Goal: Task Accomplishment & Management: Use online tool/utility

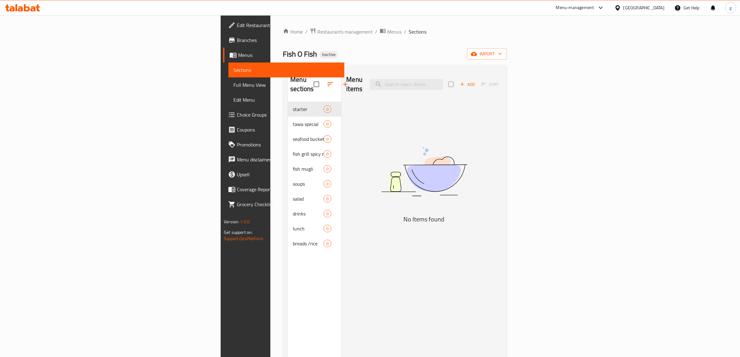
click at [238, 54] on span "Menus" at bounding box center [288, 54] width 101 height 7
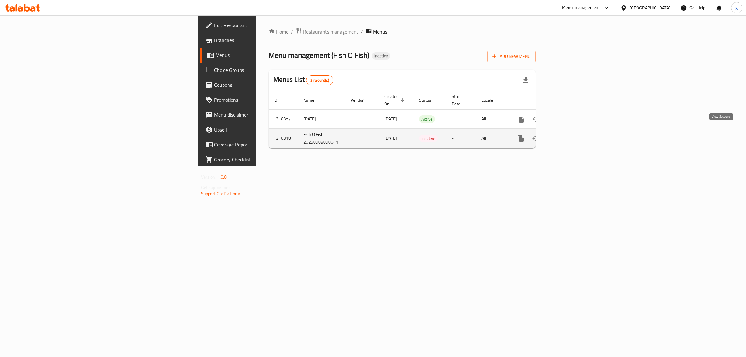
click at [569, 136] on icon "enhanced table" at bounding box center [566, 139] width 6 height 6
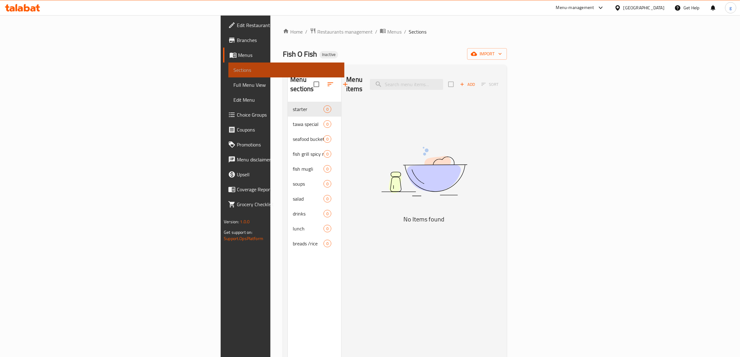
click at [233, 70] on span "Sections" at bounding box center [286, 69] width 106 height 7
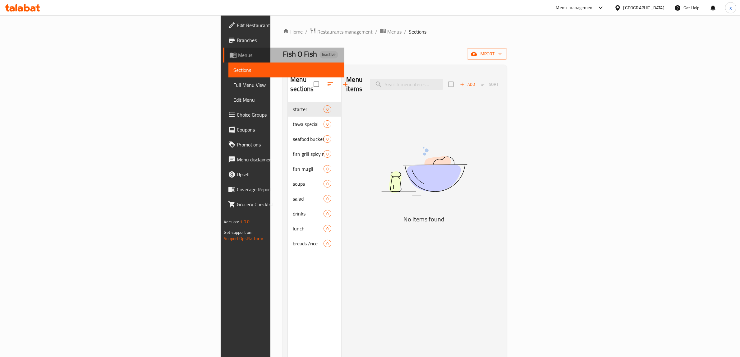
click at [238, 52] on span "Menus" at bounding box center [288, 54] width 101 height 7
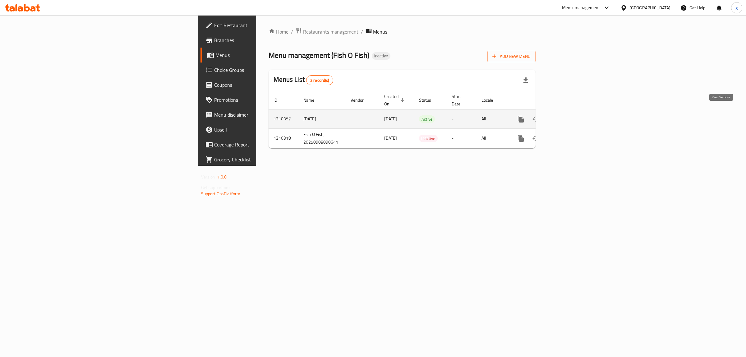
click at [573, 117] on link "enhanced table" at bounding box center [565, 119] width 15 height 15
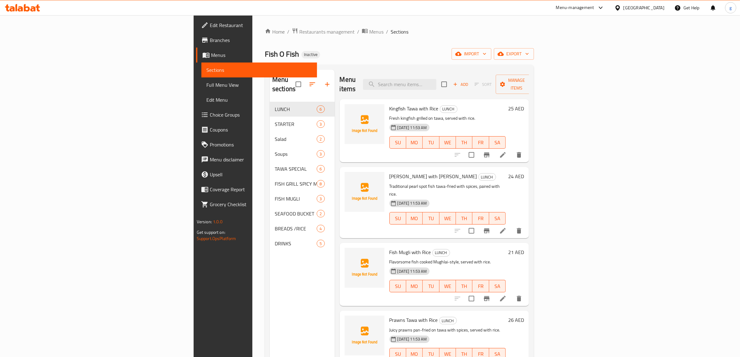
click at [211, 58] on span "Menus" at bounding box center [261, 54] width 101 height 7
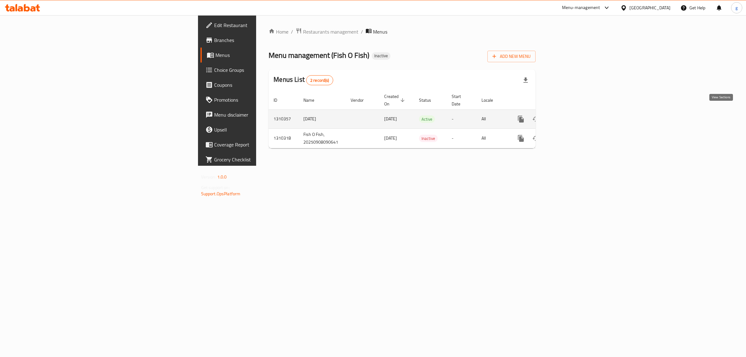
click at [573, 115] on link "enhanced table" at bounding box center [565, 119] width 15 height 15
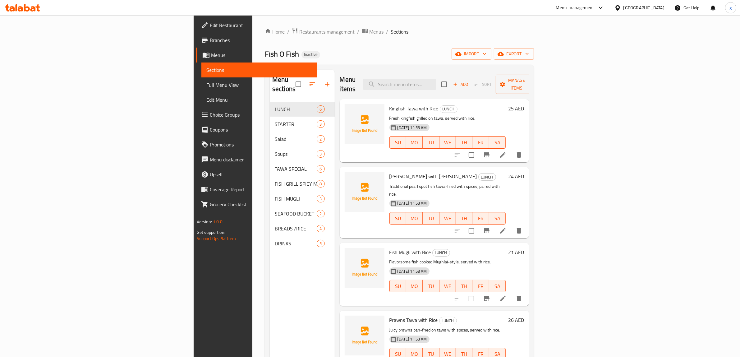
scroll to position [66, 0]
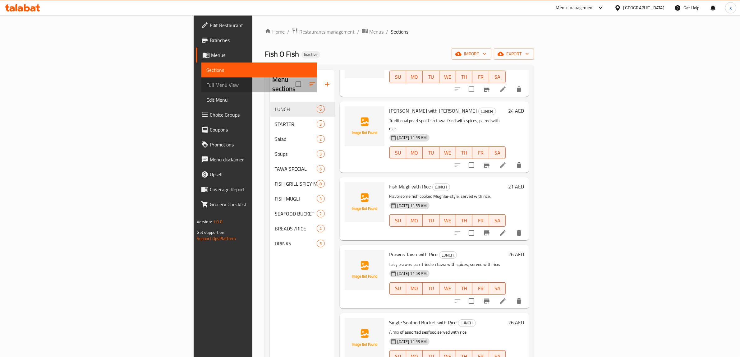
click at [206, 86] on span "Full Menu View" at bounding box center [259, 84] width 106 height 7
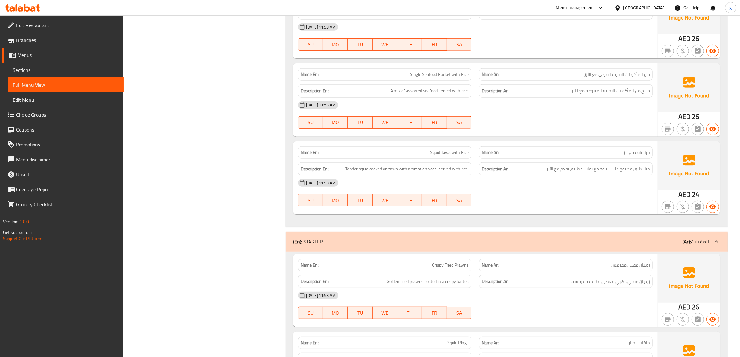
scroll to position [311, 0]
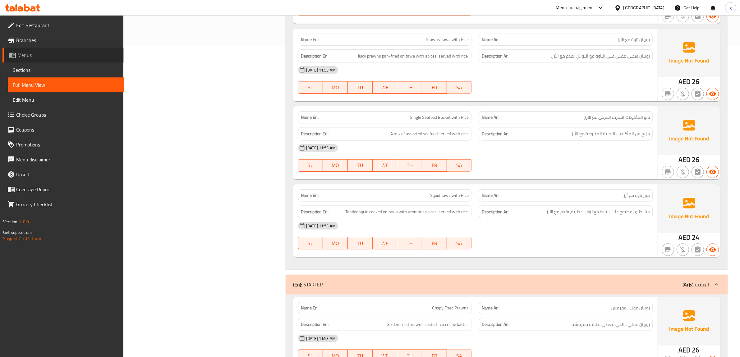
click at [37, 48] on link "Menus" at bounding box center [62, 55] width 121 height 15
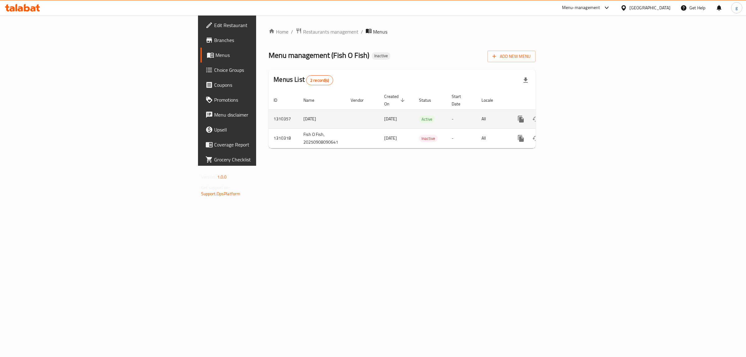
drag, startPoint x: 200, startPoint y: 110, endPoint x: 162, endPoint y: 122, distance: 39.0
click at [269, 122] on tr "1310357 2025/9/8 08/09/2025 Active - All" at bounding box center [424, 118] width 310 height 19
click at [206, 22] on span at bounding box center [210, 24] width 9 height 7
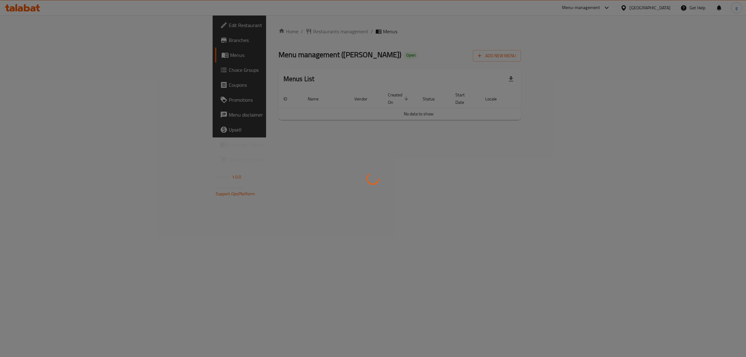
click at [255, 163] on div at bounding box center [373, 178] width 746 height 357
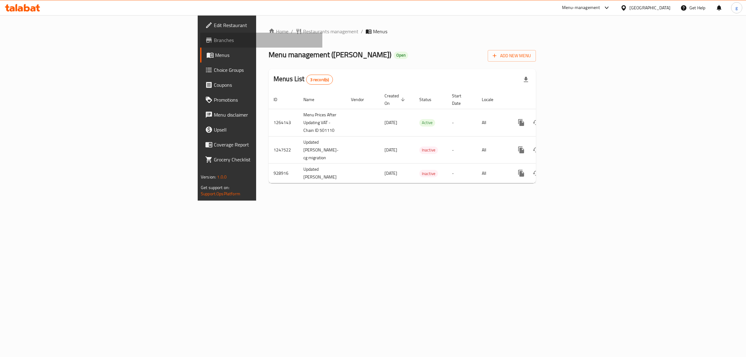
click at [214, 37] on span "Branches" at bounding box center [266, 39] width 104 height 7
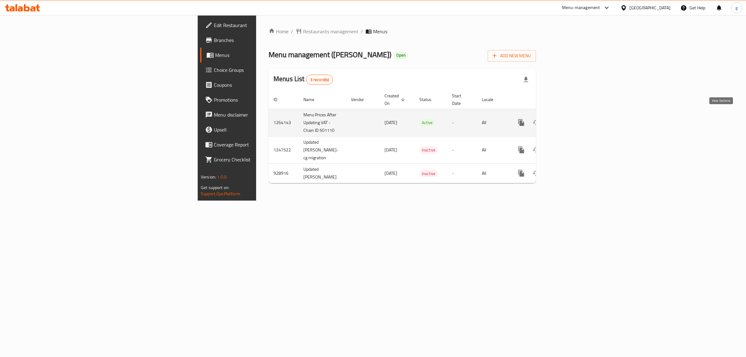
click at [569, 120] on icon "enhanced table" at bounding box center [566, 123] width 6 height 6
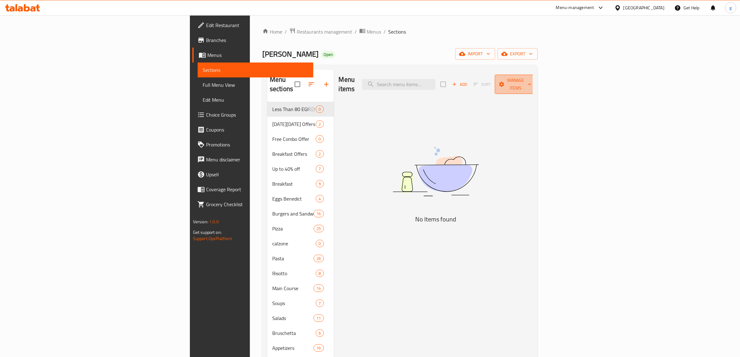
click at [532, 80] on span "Manage items" at bounding box center [516, 84] width 32 height 16
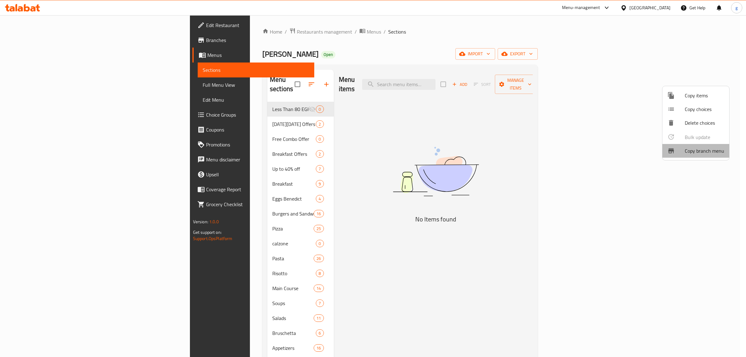
click at [713, 148] on span "Copy branch menu" at bounding box center [704, 150] width 39 height 7
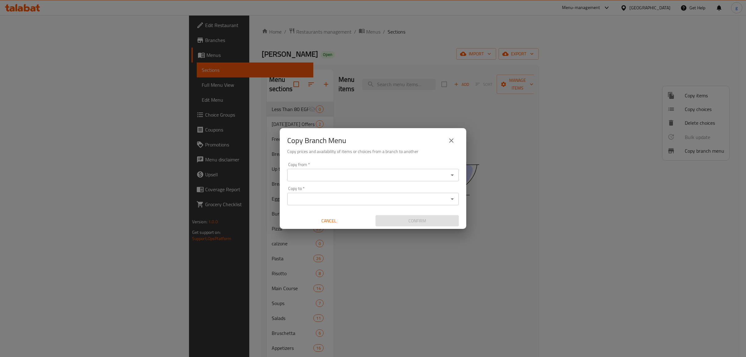
click at [425, 170] on div "Copy from *" at bounding box center [373, 175] width 172 height 12
click at [400, 172] on input "Copy from   *" at bounding box center [368, 175] width 158 height 9
click at [294, 176] on input "Copy from   *" at bounding box center [368, 175] width 158 height 9
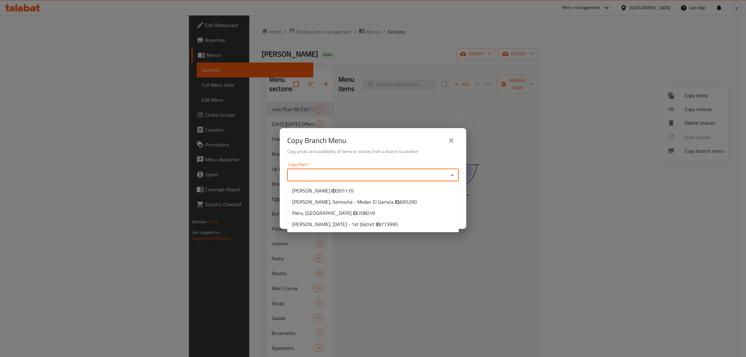
paste input "695290"
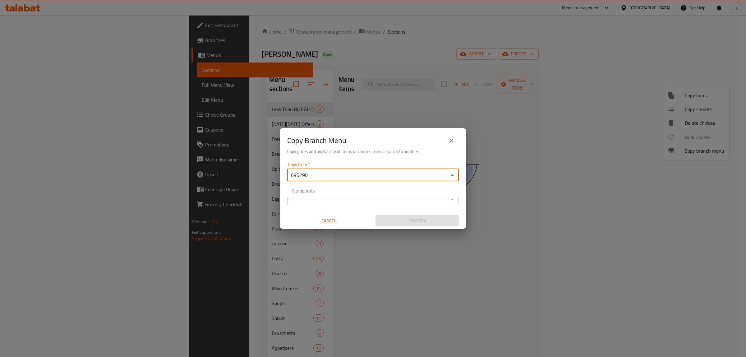
click at [330, 176] on input "695290" at bounding box center [368, 175] width 158 height 9
click at [322, 175] on input "695290" at bounding box center [368, 175] width 158 height 9
click at [428, 168] on div "Copy from   * 695290 Copy from *" at bounding box center [373, 171] width 172 height 19
click at [313, 172] on input "695290" at bounding box center [368, 175] width 158 height 9
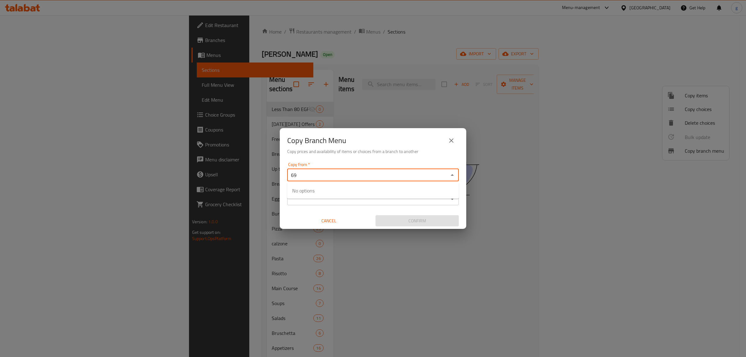
type input "6"
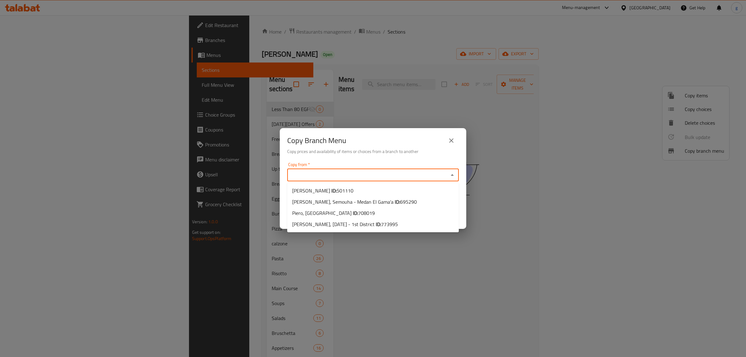
click at [455, 175] on icon "Close" at bounding box center [452, 174] width 7 height 7
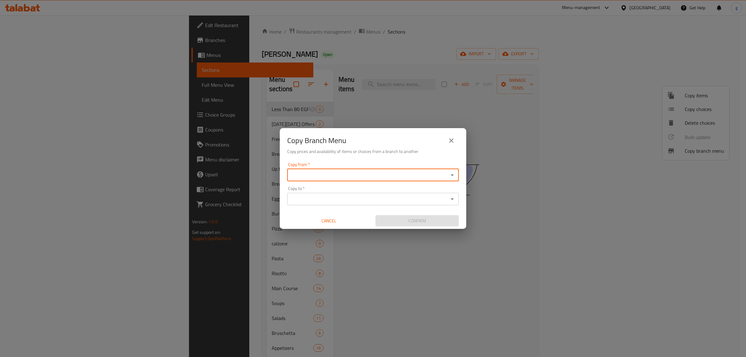
click at [455, 175] on icon "Open" at bounding box center [452, 174] width 7 height 7
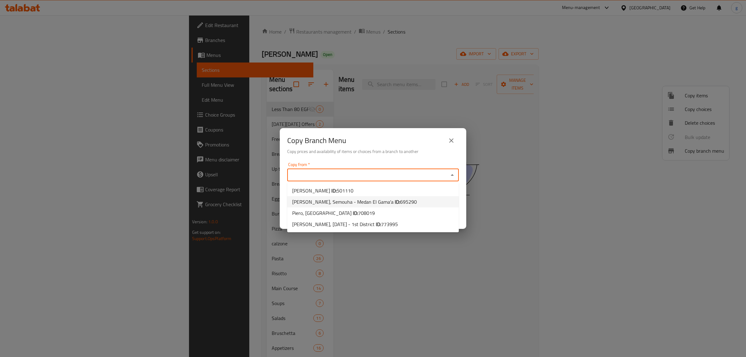
click at [338, 203] on span "Piero, Semouha - Medan El Gama'a ID: 695290" at bounding box center [354, 201] width 125 height 7
type input "Piero, Semouha - Medan El Gama'a"
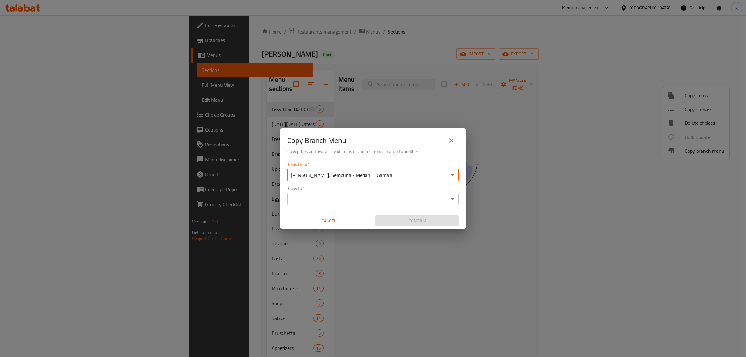
click at [331, 199] on input "Copy to   *" at bounding box center [368, 199] width 158 height 9
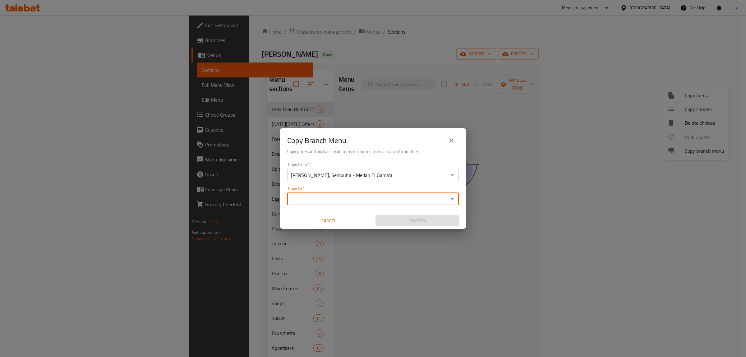
click at [401, 196] on input "Copy to   *" at bounding box center [368, 199] width 158 height 9
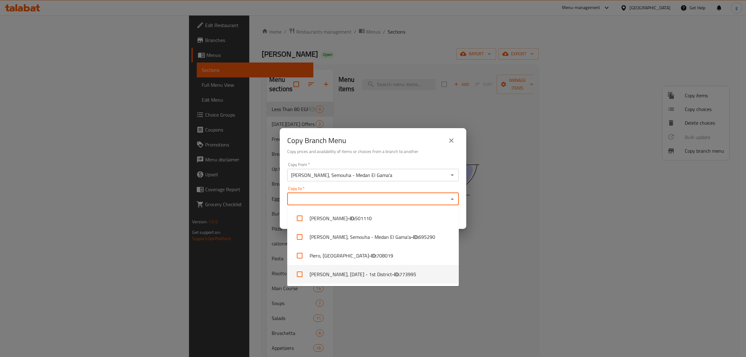
click at [368, 270] on li "Piero, 6th of October - 1st District - ID: 773995" at bounding box center [373, 274] width 172 height 19
checkbox input "true"
click at [340, 309] on div "Copy Branch Menu Copy prices and availability of items or choices from a branch…" at bounding box center [373, 178] width 746 height 357
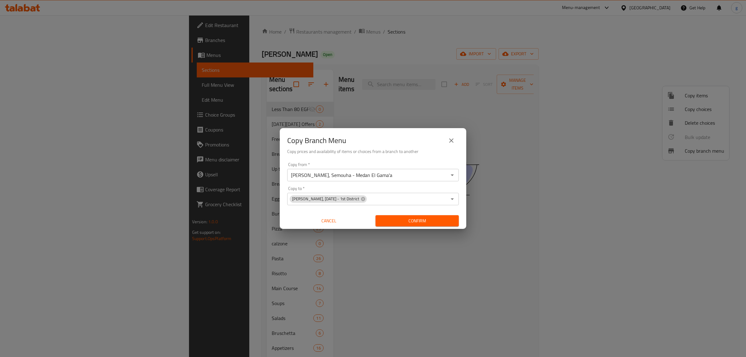
click at [416, 221] on span "Confirm" at bounding box center [417, 221] width 73 height 8
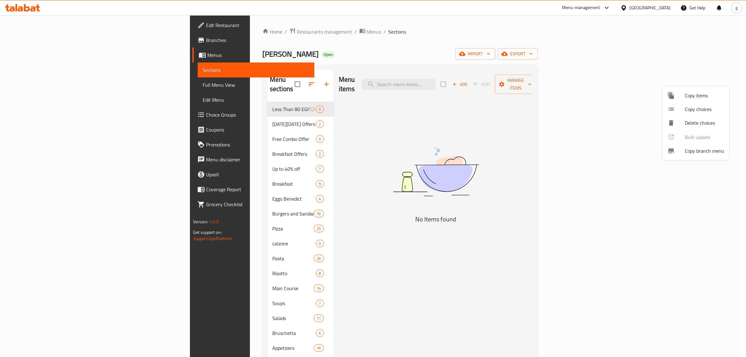
click at [31, 41] on div at bounding box center [373, 178] width 746 height 357
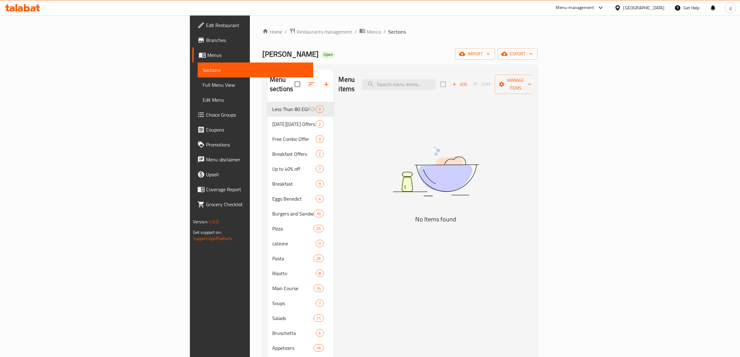
click at [206, 41] on span "Branches" at bounding box center [257, 39] width 103 height 7
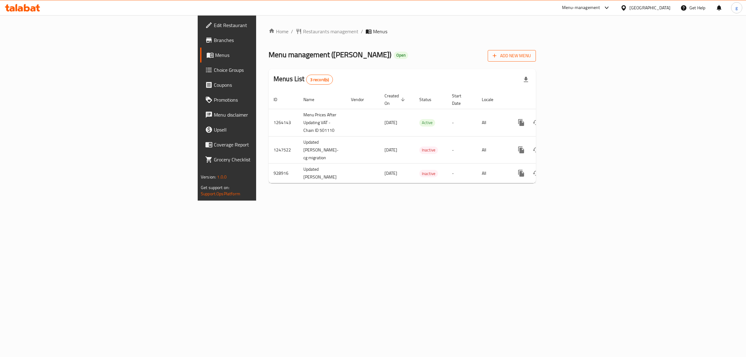
click at [536, 50] on button "Add New Menu" at bounding box center [512, 56] width 48 height 12
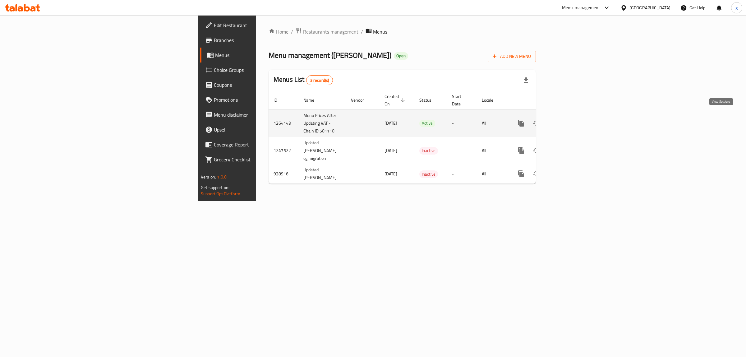
click at [570, 120] on icon "enhanced table" at bounding box center [565, 122] width 7 height 7
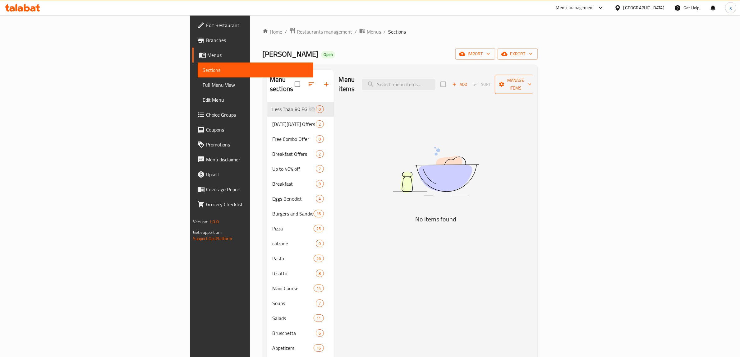
click at [532, 82] on span "Manage items" at bounding box center [516, 84] width 32 height 16
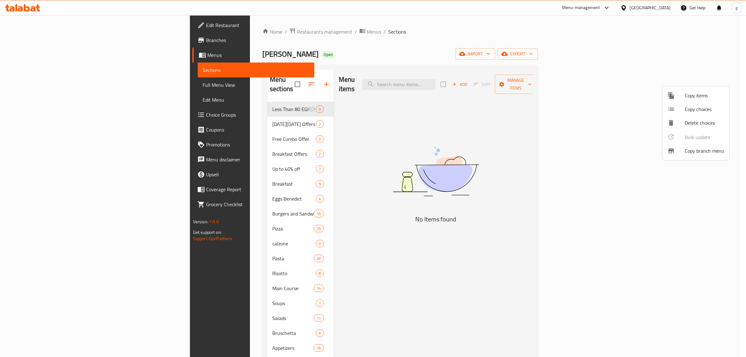
click at [691, 148] on span "Copy branch menu" at bounding box center [704, 150] width 39 height 7
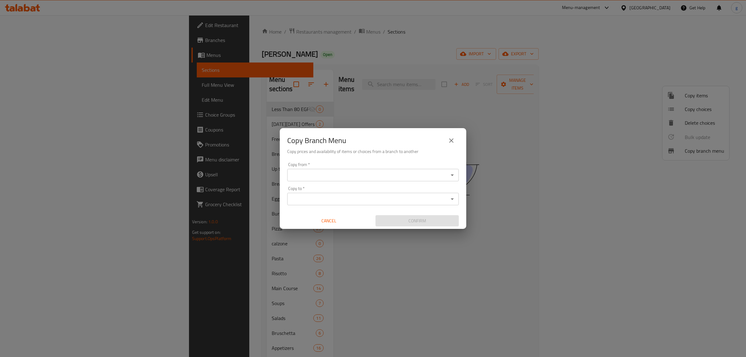
click at [433, 169] on div "Copy from *" at bounding box center [373, 175] width 172 height 12
click at [435, 173] on input "Copy from   *" at bounding box center [368, 175] width 158 height 9
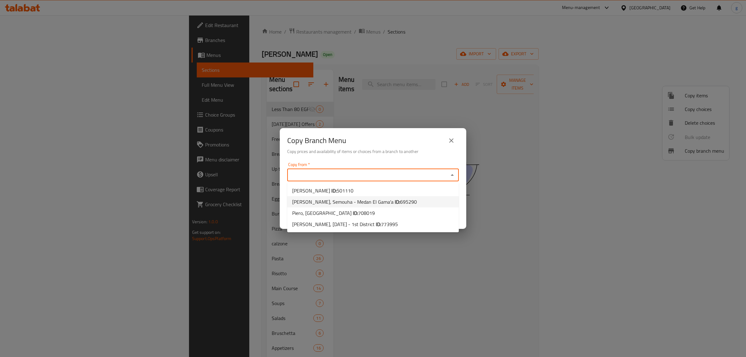
click at [394, 201] on li "Piero, Semouha - Medan El Gama'a ID: 695290" at bounding box center [373, 201] width 172 height 11
type input "Piero, Semouha - Medan El Gama'a"
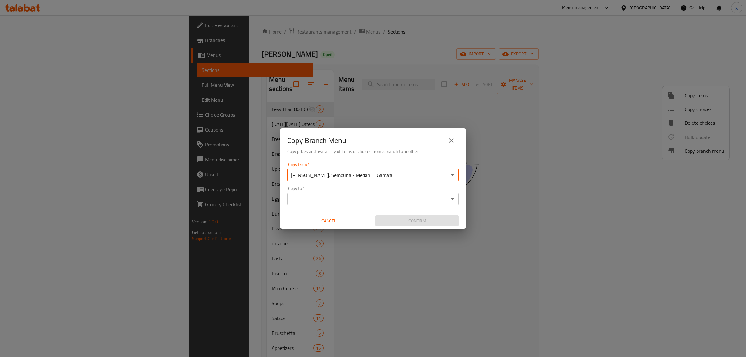
click at [459, 200] on div "Copy to *" at bounding box center [373, 199] width 172 height 12
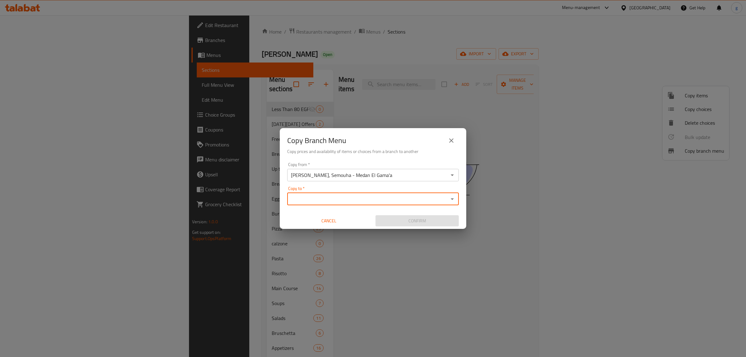
click at [451, 200] on icon "Open" at bounding box center [452, 198] width 7 height 7
click at [430, 201] on input "Copy to   *" at bounding box center [368, 199] width 158 height 9
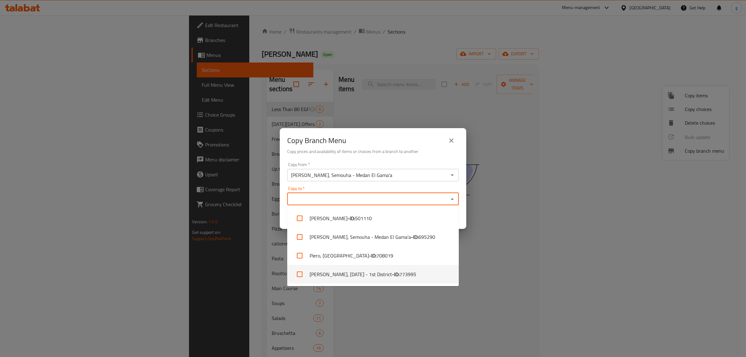
click at [406, 277] on li "Piero, 6th of October - 1st District - ID: 773995" at bounding box center [373, 274] width 172 height 19
checkbox input "true"
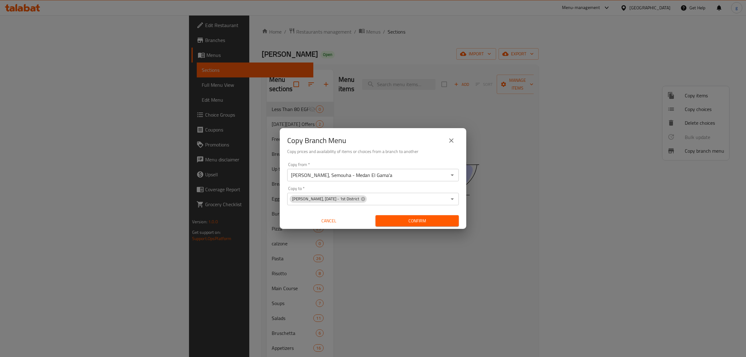
click at [513, 299] on div "Copy Branch Menu Copy prices and availability of items or choices from a branch…" at bounding box center [373, 178] width 746 height 357
click at [412, 227] on div "Confirm" at bounding box center [417, 221] width 88 height 16
click at [415, 218] on span "Confirm" at bounding box center [417, 221] width 73 height 8
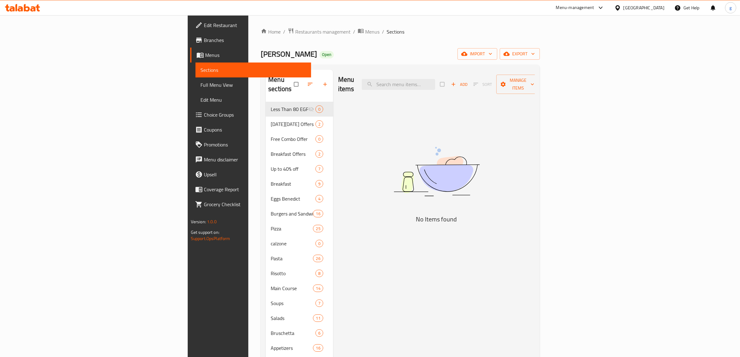
click at [204, 39] on span "Branches" at bounding box center [255, 39] width 103 height 7
